Goal: Information Seeking & Learning: Learn about a topic

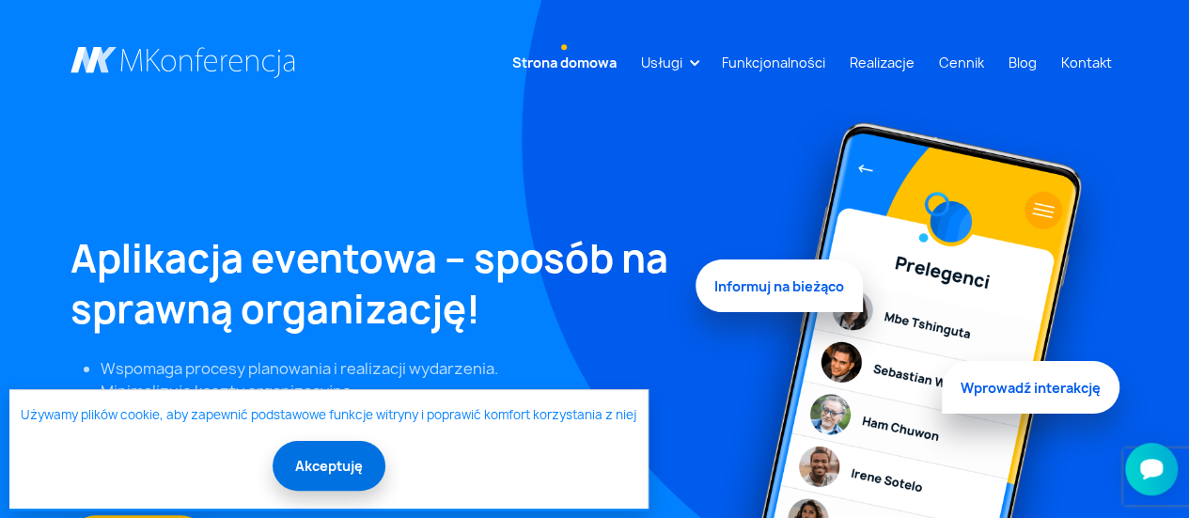
click at [329, 472] on button "Akceptuję" at bounding box center [329, 466] width 113 height 50
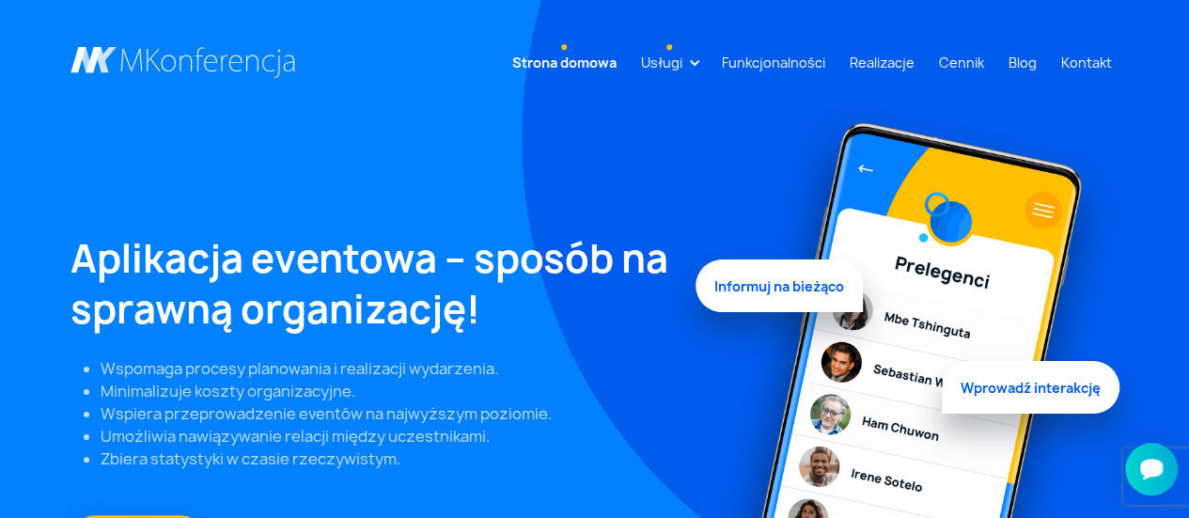
click at [690, 63] on link "Usługi" at bounding box center [662, 62] width 56 height 35
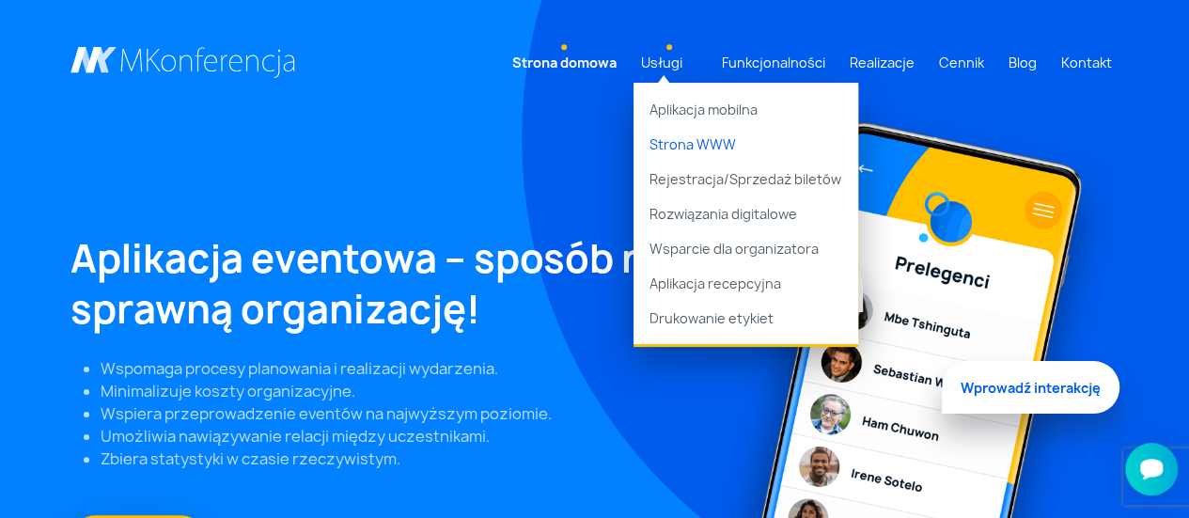
click at [673, 135] on link "Strona WWW" at bounding box center [746, 144] width 225 height 35
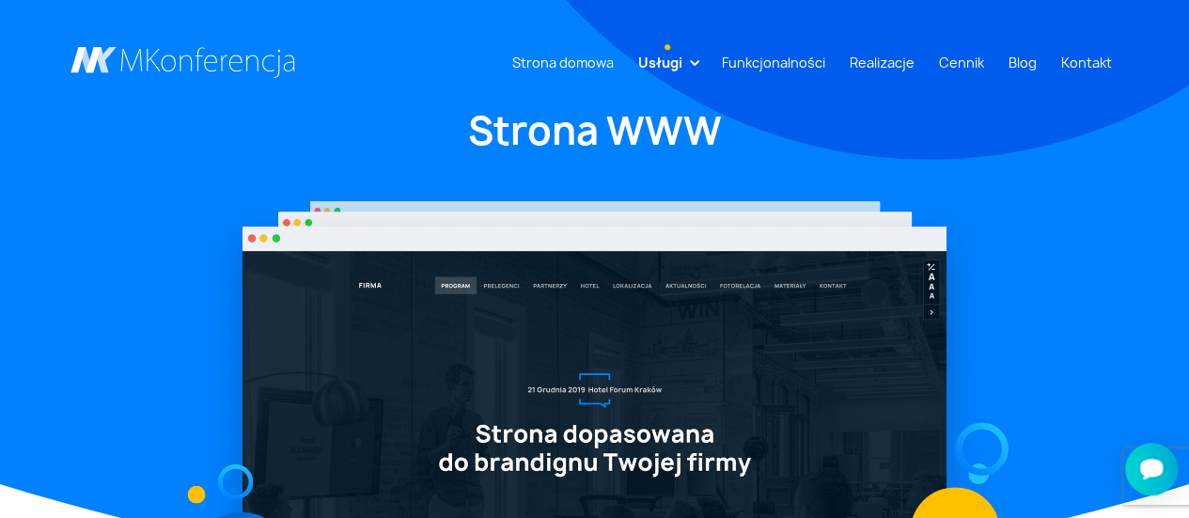
click at [690, 61] on link "Usługi" at bounding box center [660, 62] width 59 height 35
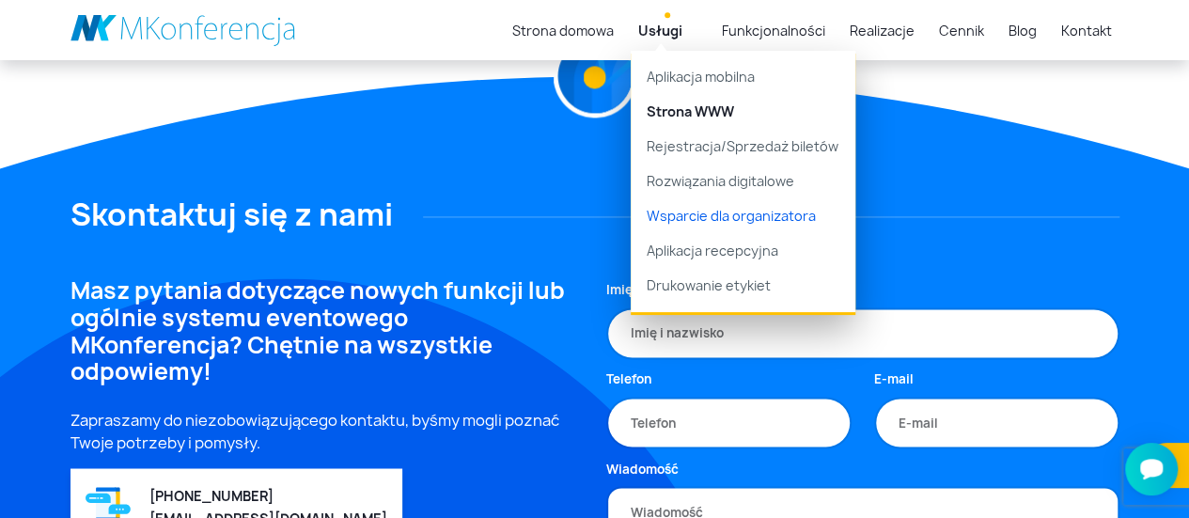
scroll to position [1410, 0]
